Goal: Task Accomplishment & Management: Manage account settings

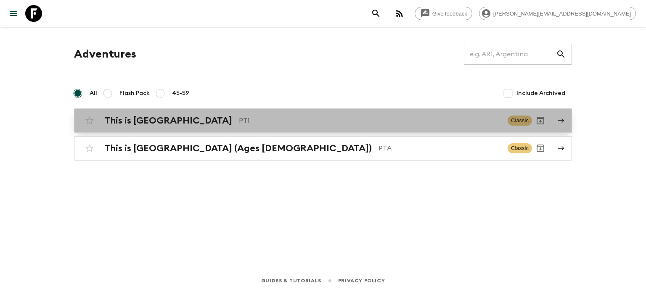
click at [234, 112] on div "This is Portugal PT1 Classic" at bounding box center [306, 120] width 451 height 17
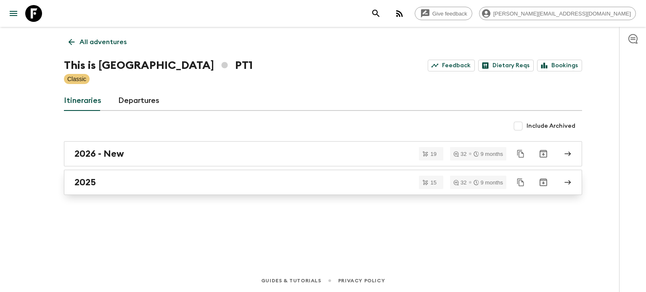
click at [196, 183] on div "2025" at bounding box center [314, 182] width 481 height 11
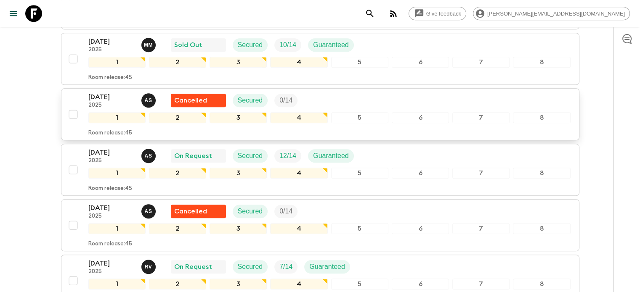
scroll to position [589, 0]
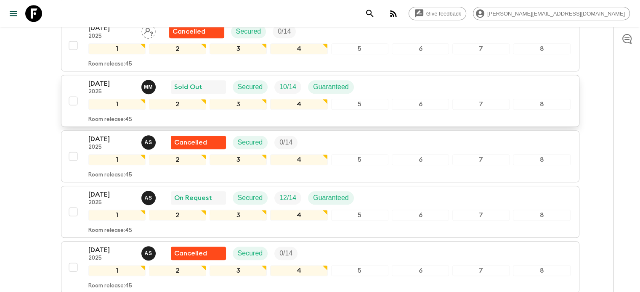
click at [385, 102] on div "5" at bounding box center [359, 104] width 57 height 11
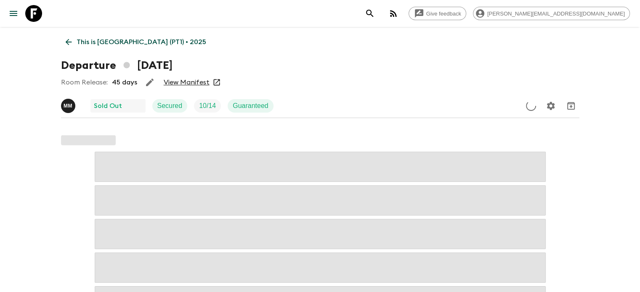
click at [201, 82] on link "View Manifest" at bounding box center [187, 82] width 46 height 8
